Goal: Feedback & Contribution: Submit feedback/report problem

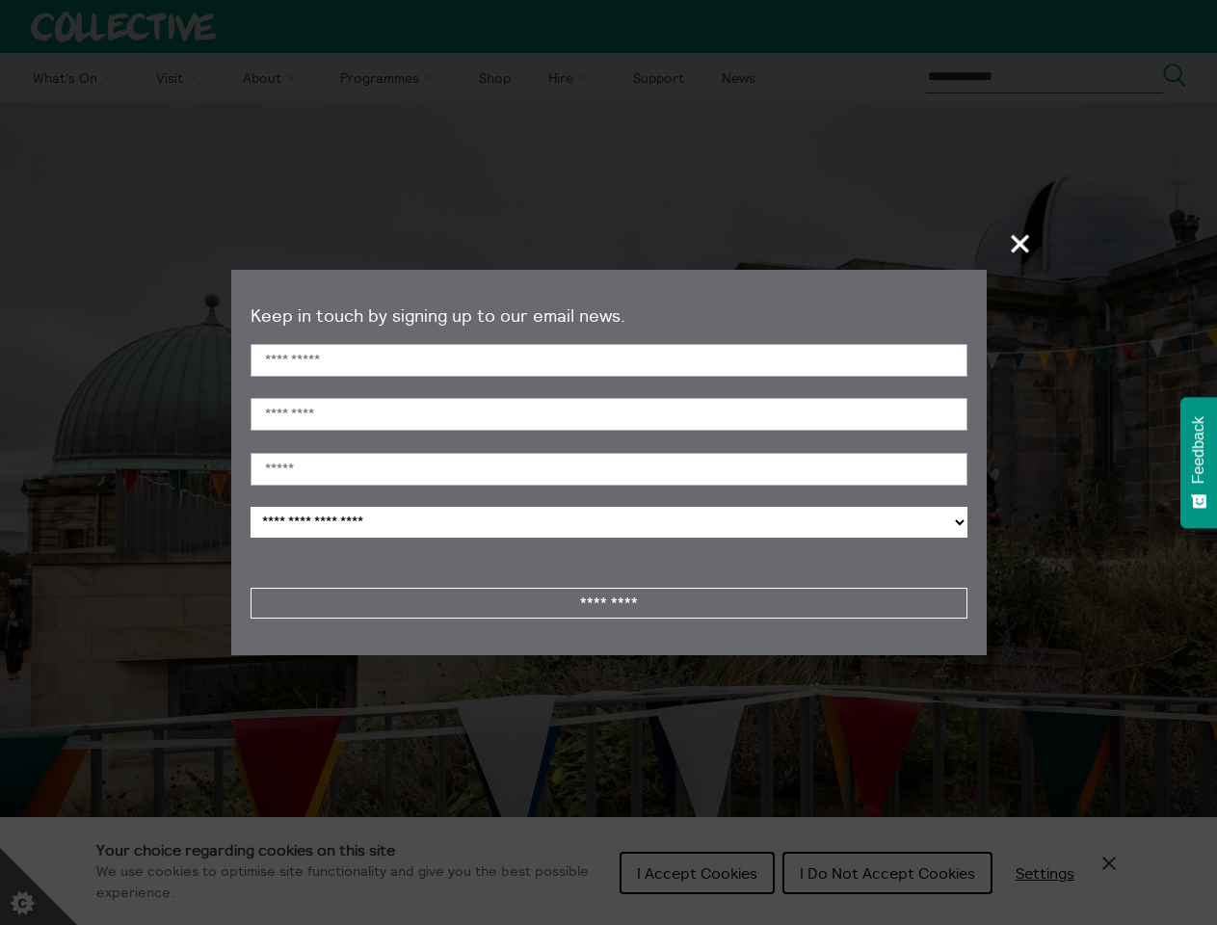
click at [1021, 243] on span "+" at bounding box center [1021, 243] width 57 height 57
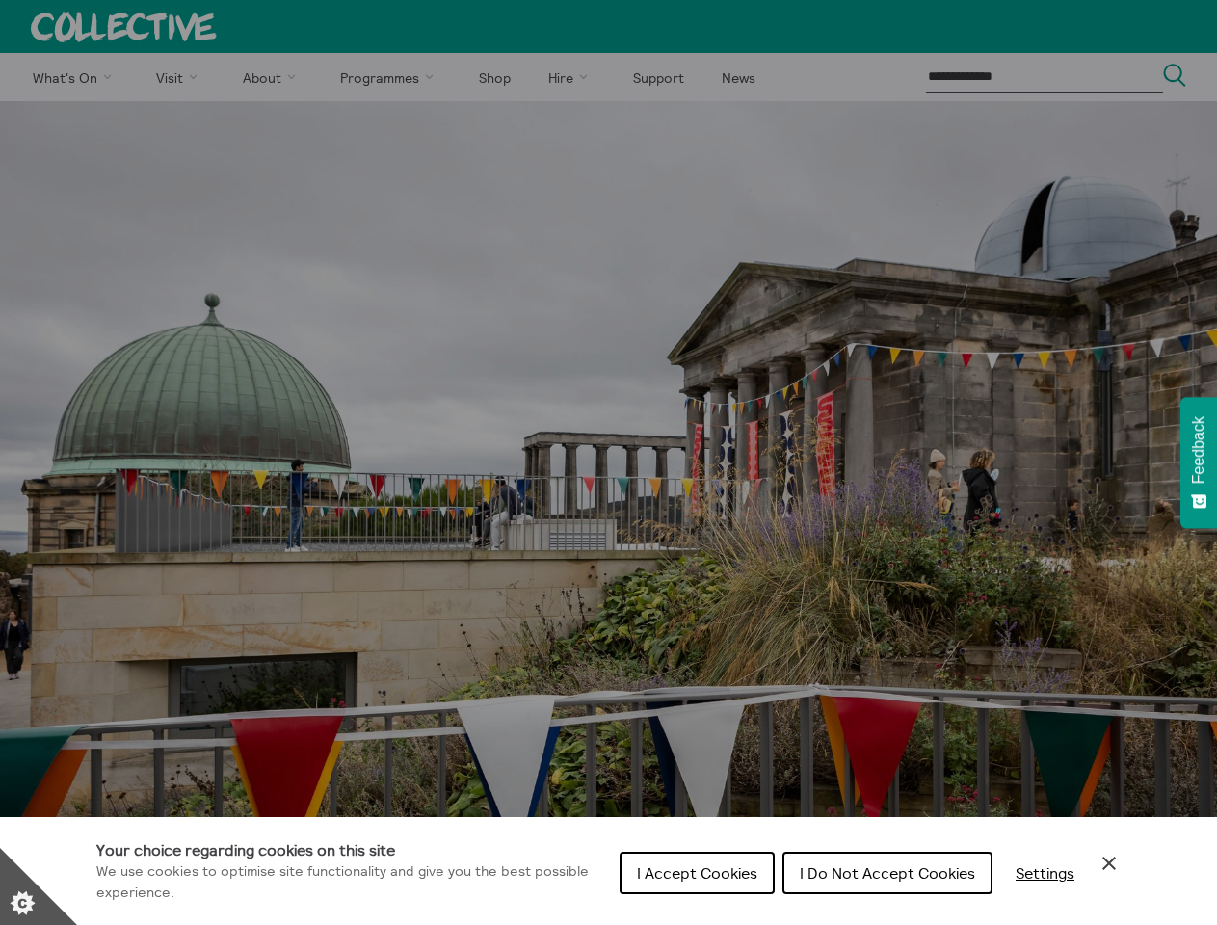
click at [609, 487] on div "Cookie preferences" at bounding box center [608, 462] width 1217 height 925
click at [1199, 463] on span "Feedback" at bounding box center [1198, 449] width 17 height 67
click at [39, 887] on icon "Set cookie preferences" at bounding box center [38, 886] width 77 height 77
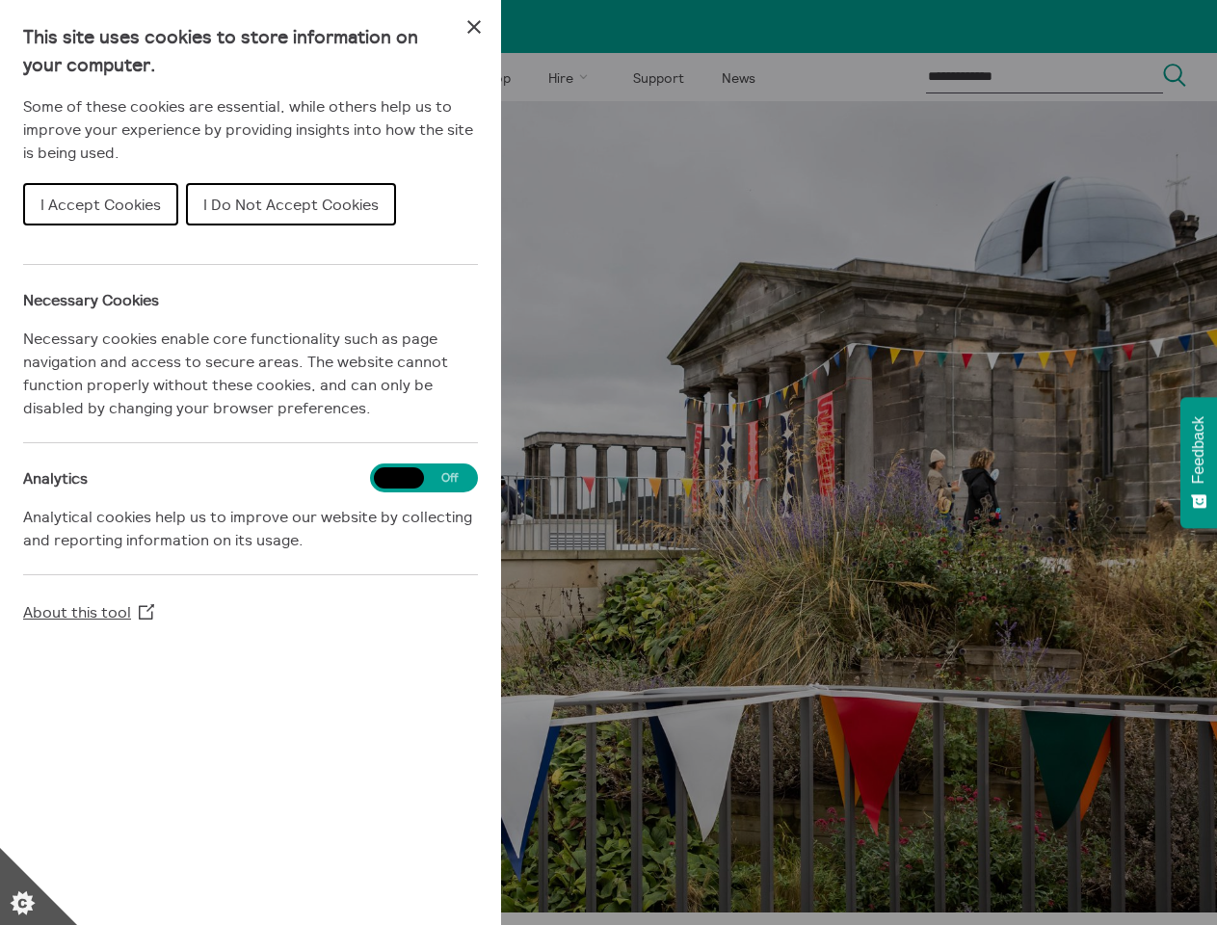
click at [695, 873] on div "Cookie preferences" at bounding box center [608, 462] width 1217 height 925
click at [886, 873] on div "Cookie preferences" at bounding box center [608, 462] width 1217 height 925
click at [1045, 873] on div "Cookie preferences" at bounding box center [608, 462] width 1217 height 925
click at [1109, 864] on div "Cookie preferences" at bounding box center [608, 462] width 1217 height 925
click at [1199, 463] on span "Feedback" at bounding box center [1198, 449] width 17 height 67
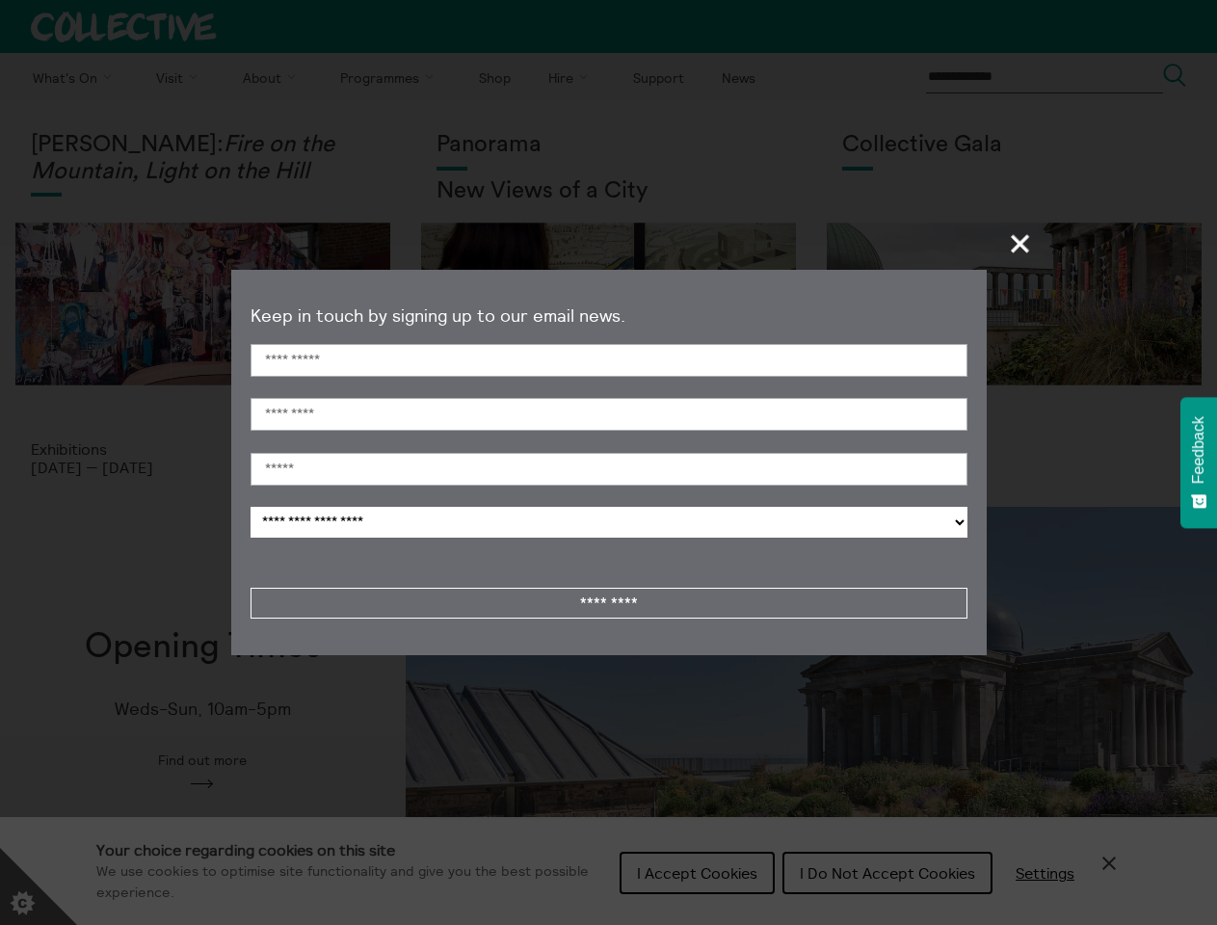
click at [1199, 463] on span "Feedback" at bounding box center [1198, 449] width 17 height 67
